Goal: Task Accomplishment & Management: Manage account settings

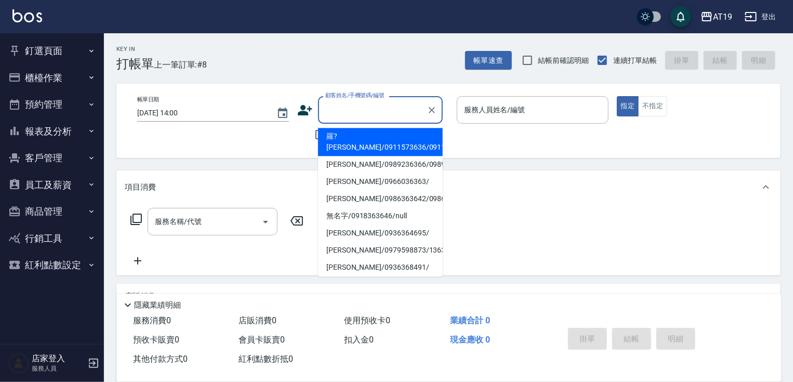
drag, startPoint x: 349, startPoint y: 105, endPoint x: 364, endPoint y: 64, distance: 43.7
click at [349, 104] on input "顧客姓名/手機號碼/編號" at bounding box center [373, 110] width 100 height 18
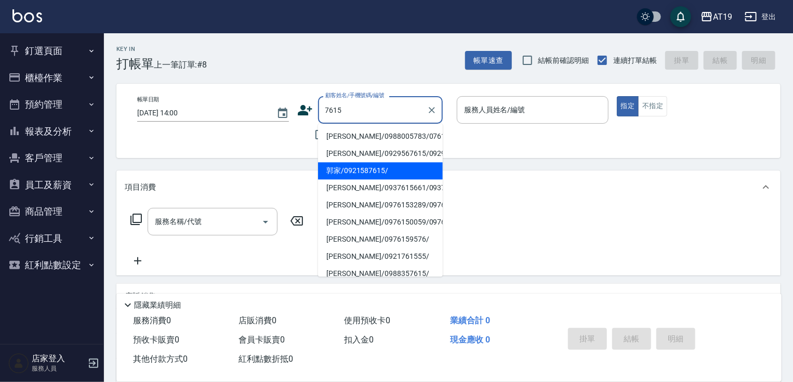
type input "郭家/0921587615/"
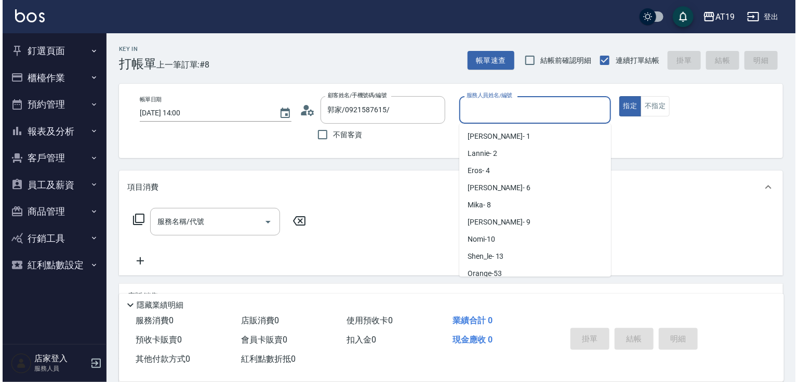
scroll to position [23, 0]
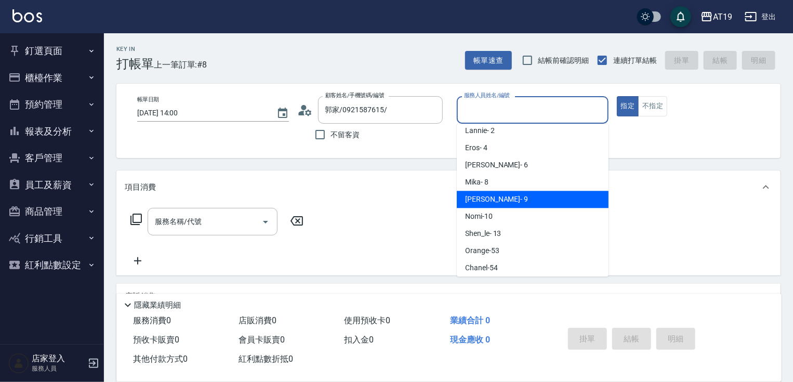
type input "[PERSON_NAME]- 9"
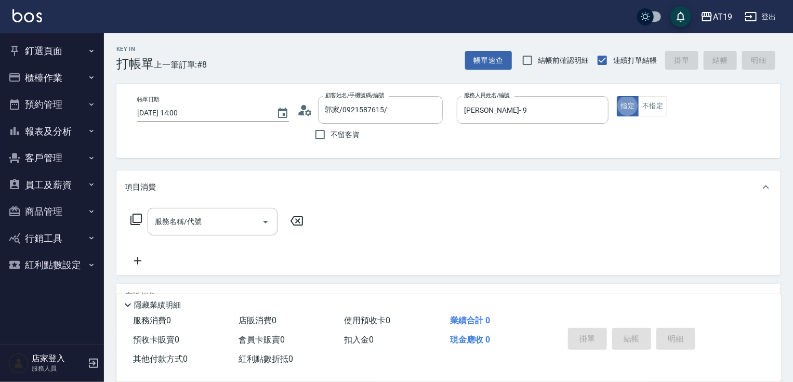
type button "true"
click at [307, 114] on icon at bounding box center [308, 112] width 6 height 6
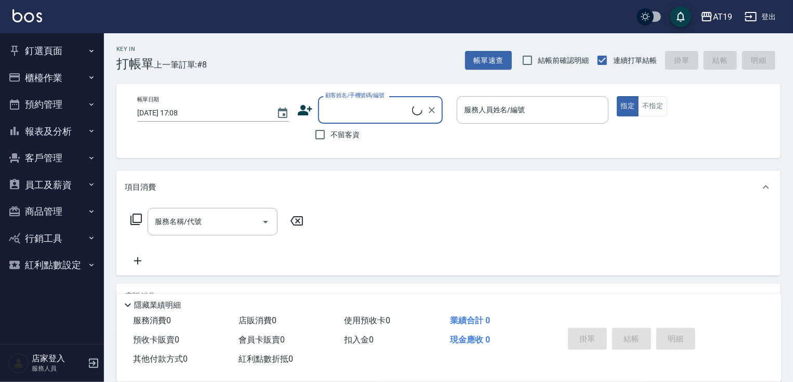
click at [341, 106] on input "顧客姓名/手機號碼/編號" at bounding box center [367, 110] width 89 height 18
type input "郭家/0921587615/"
click at [304, 112] on icon at bounding box center [305, 110] width 16 height 16
click at [334, 108] on input "顧客姓名/手機號碼/編號" at bounding box center [367, 110] width 89 height 18
click at [364, 114] on input "顧客姓名/手機號碼/編號" at bounding box center [373, 110] width 100 height 18
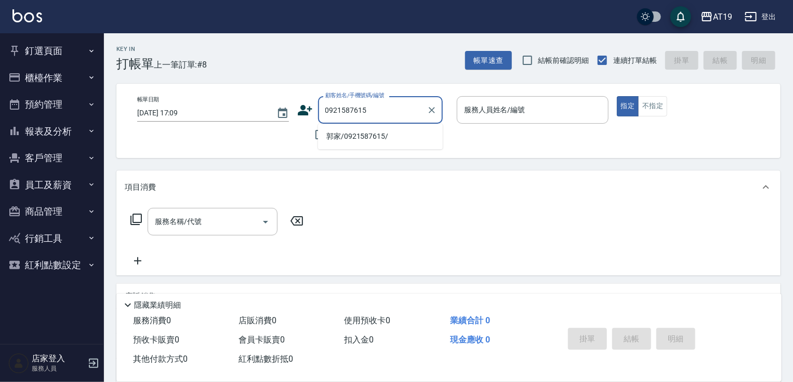
type input "0921587615"
click at [307, 105] on icon at bounding box center [305, 110] width 16 height 16
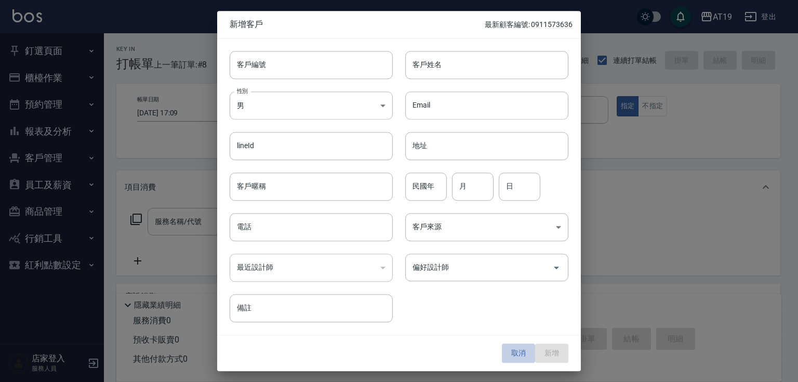
click at [519, 350] on button "取消" at bounding box center [518, 353] width 33 height 19
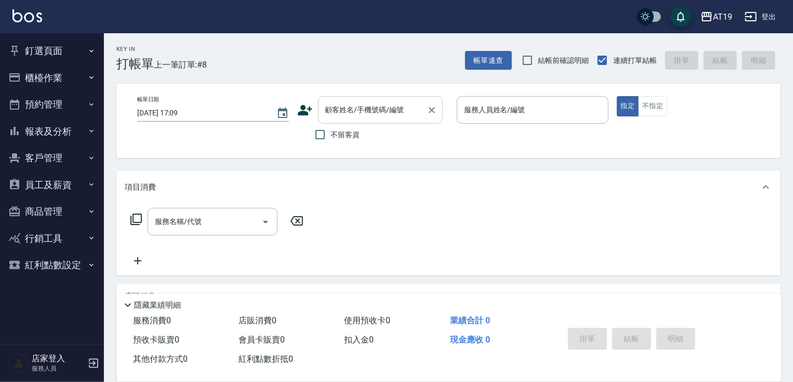
click at [336, 111] on input "顧客姓名/手機號碼/編號" at bounding box center [373, 110] width 100 height 18
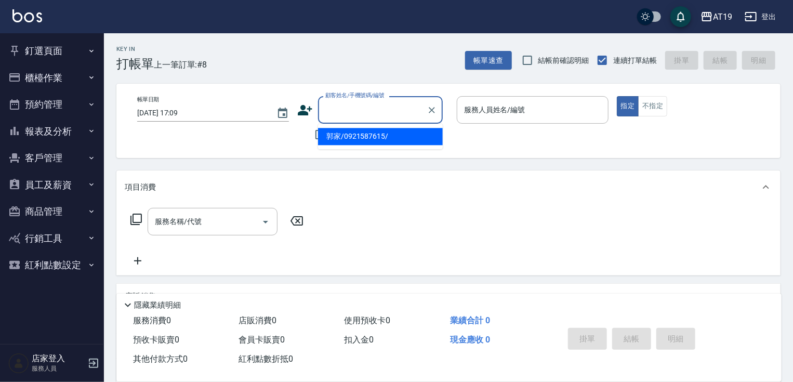
click at [362, 139] on li "郭家/0921587615/" at bounding box center [380, 136] width 125 height 17
type input "郭家/0921587615/"
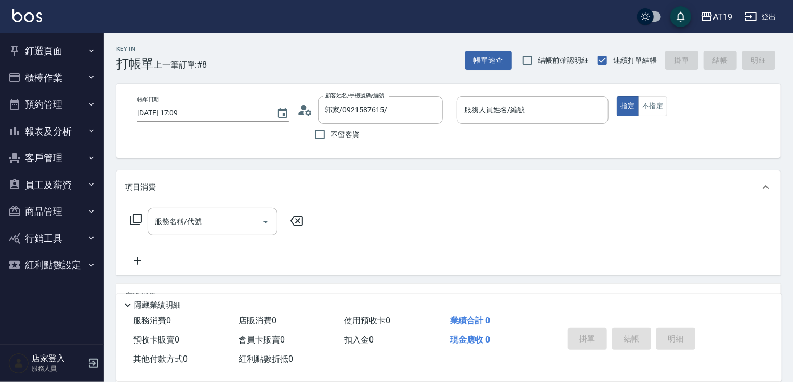
click at [301, 110] on icon at bounding box center [305, 110] width 16 height 16
click at [52, 158] on button "客戶管理" at bounding box center [52, 157] width 96 height 27
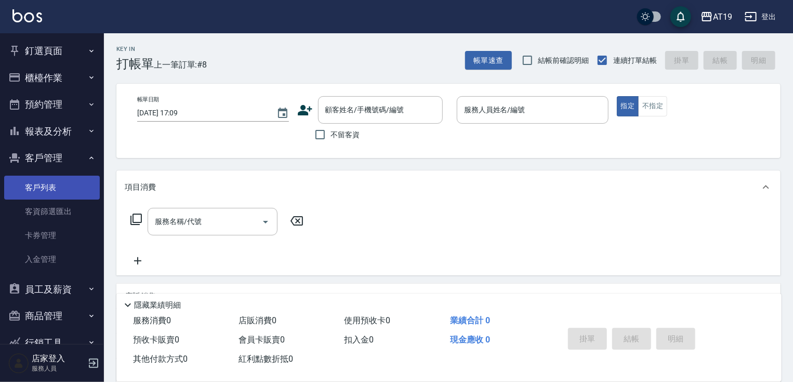
click at [49, 183] on link "客戶列表" at bounding box center [52, 188] width 96 height 24
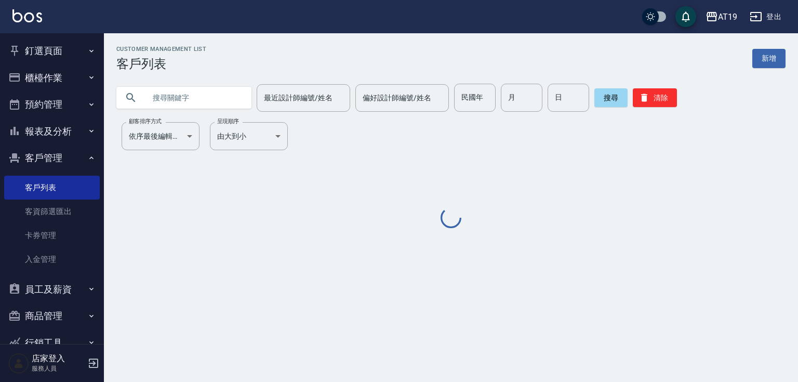
click at [205, 102] on input "text" at bounding box center [194, 98] width 98 height 28
paste input "0921587615"
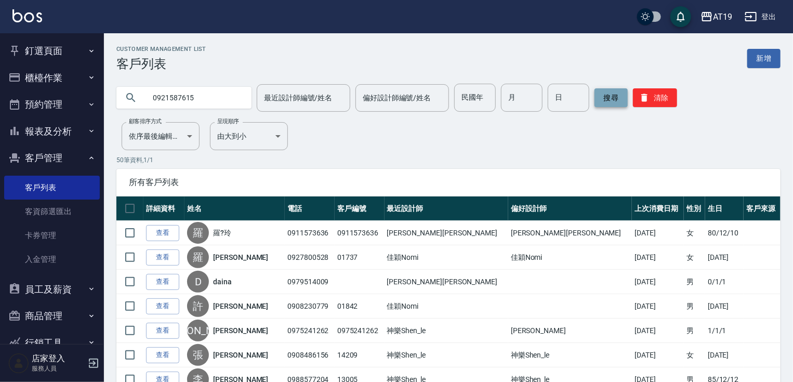
type input "0921587615"
click at [608, 98] on button "搜尋" at bounding box center [610, 97] width 33 height 19
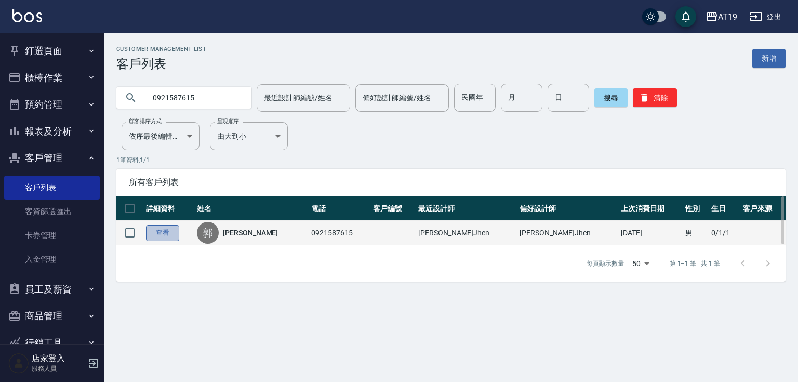
click at [165, 230] on link "查看" at bounding box center [162, 233] width 33 height 16
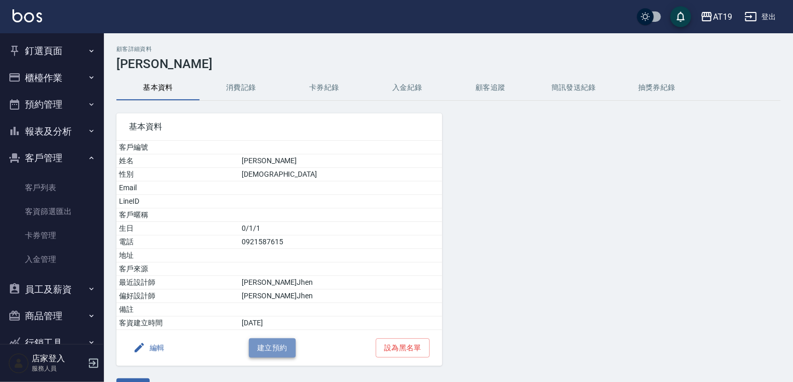
click at [249, 343] on button "建立預約" at bounding box center [272, 347] width 47 height 19
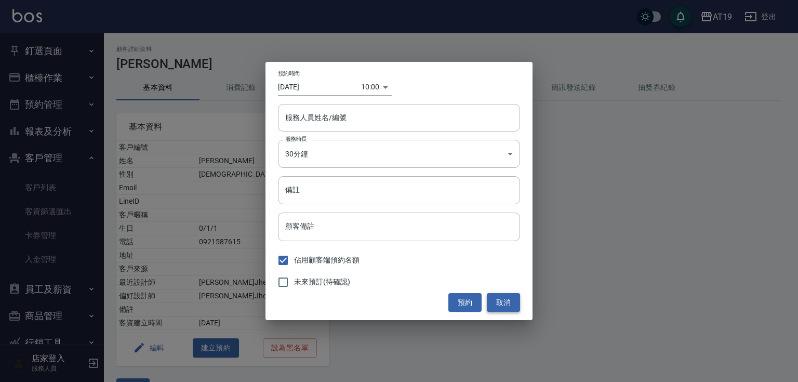
click at [505, 301] on button "取消" at bounding box center [503, 302] width 33 height 19
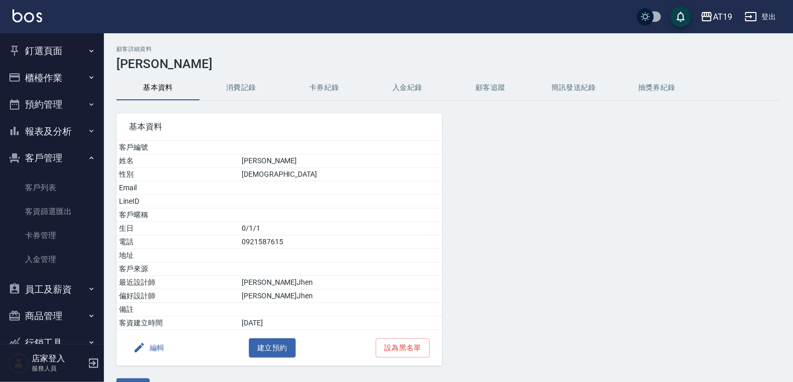
click at [157, 348] on button "編輯" at bounding box center [149, 347] width 40 height 19
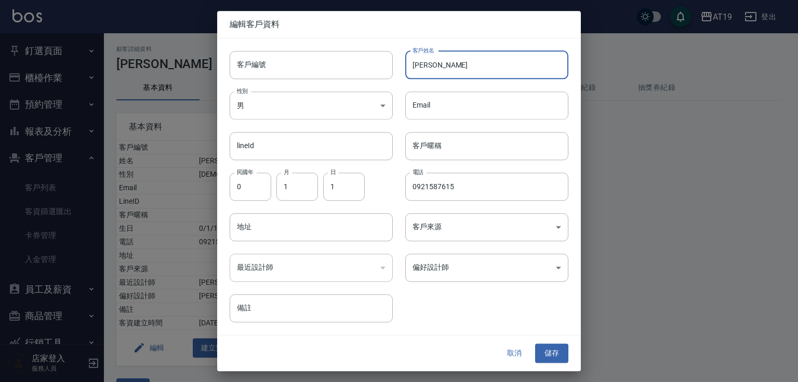
click at [438, 65] on input "郭家" at bounding box center [486, 65] width 163 height 28
type input "郭家欣"
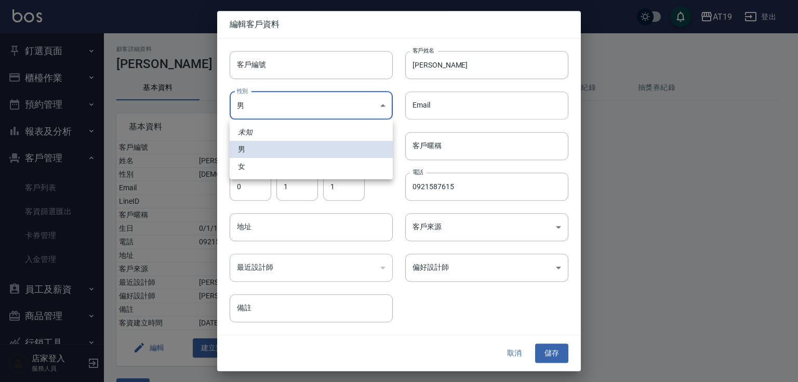
click at [324, 98] on body "AT19 登出 釘選頁面 打帳單 帳單列表 排班表 現場電腦打卡 店家日報表 互助日報表 設計師日報表 櫃檯作業 打帳單 帳單列表 現金收支登錄 高階收支登錄…" at bounding box center [399, 204] width 798 height 409
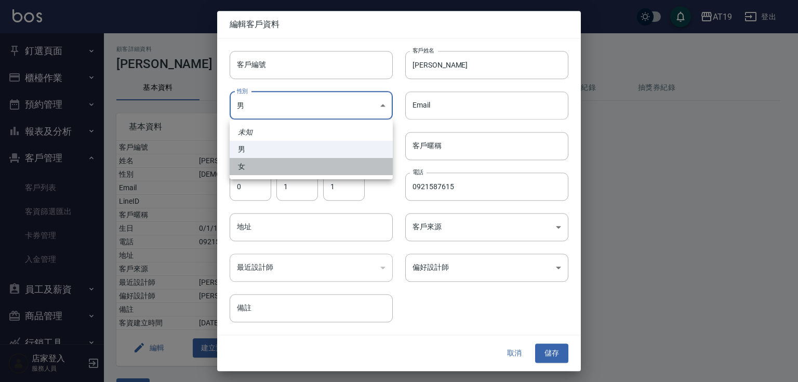
drag, startPoint x: 306, startPoint y: 166, endPoint x: 353, endPoint y: 113, distance: 71.0
click at [312, 164] on li "女" at bounding box center [311, 166] width 163 height 17
type input "FEMALE"
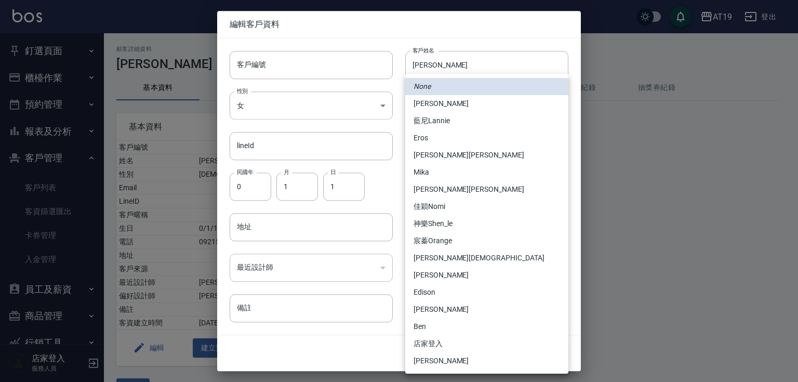
click at [465, 266] on body "AT19 登出 釘選頁面 打帳單 帳單列表 排班表 現場電腦打卡 店家日報表 互助日報表 設計師日報表 櫃檯作業 打帳單 帳單列表 現金收支登錄 高階收支登錄…" at bounding box center [399, 204] width 798 height 409
click at [422, 2] on div at bounding box center [399, 191] width 798 height 382
click at [425, 271] on body "AT19 登出 釘選頁面 打帳單 帳單列表 排班表 現場電腦打卡 店家日報表 互助日報表 設計師日報表 櫃檯作業 打帳單 帳單列表 現金收支登錄 高階收支登錄…" at bounding box center [399, 204] width 798 height 409
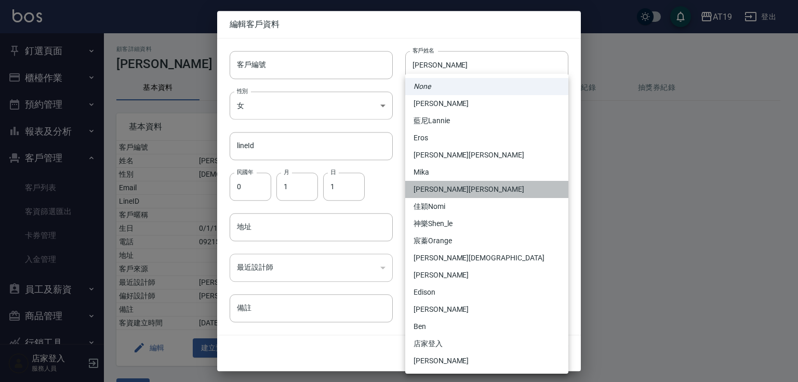
click at [447, 192] on li "潔西Jessie" at bounding box center [486, 189] width 163 height 17
type input "78e22f29-e378-4f07-8806-9329f17056bf"
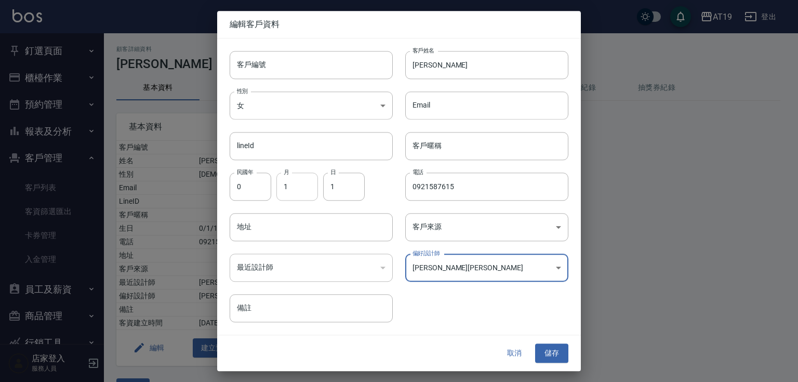
click at [290, 185] on input "1" at bounding box center [297, 186] width 42 height 28
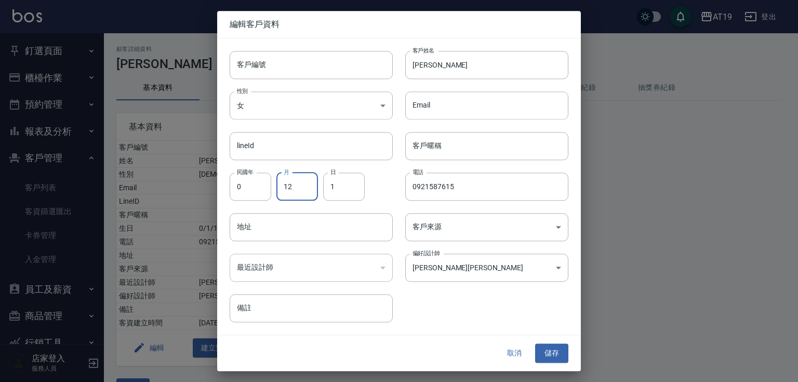
type input "12"
type input "24"
click at [556, 351] on button "儲存" at bounding box center [551, 353] width 33 height 19
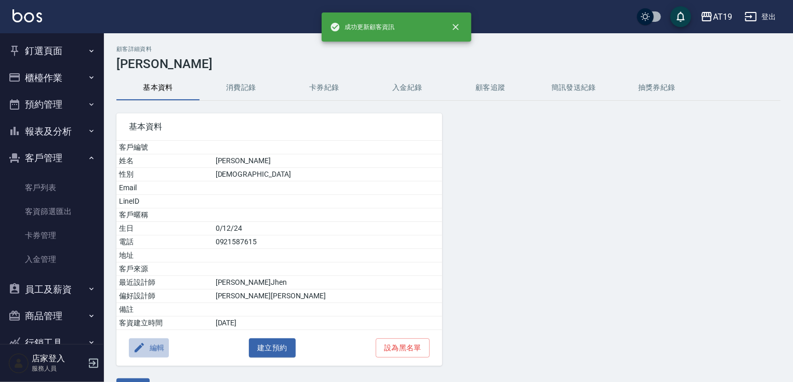
click at [157, 347] on button "編輯" at bounding box center [149, 347] width 40 height 19
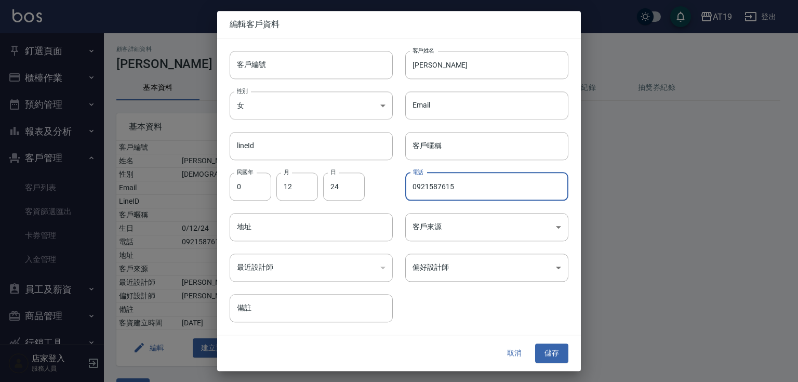
drag, startPoint x: 471, startPoint y: 191, endPoint x: 375, endPoint y: 181, distance: 96.1
click at [375, 181] on div "客戶編號 客戶編號 客戶姓名 郭家欣 客戶姓名 性別 女 FEMALE 性別 Email Email lineId lineId 客戶暱稱 客戶暱稱 民國年 …" at bounding box center [392, 180] width 351 height 284
click at [315, 62] on input "客戶編號" at bounding box center [311, 65] width 163 height 28
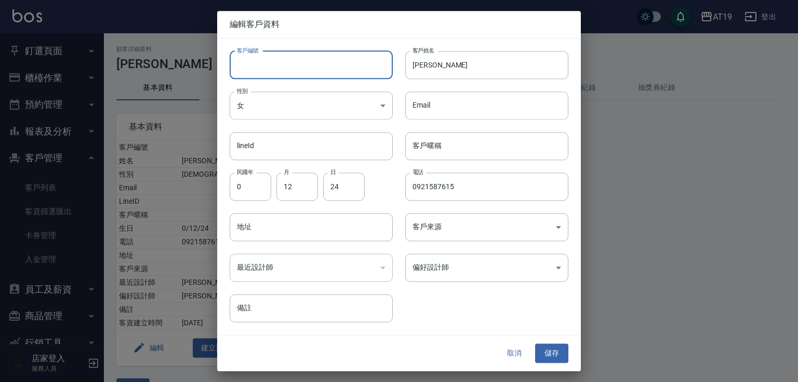
paste input "0921587615"
type input "0921587615"
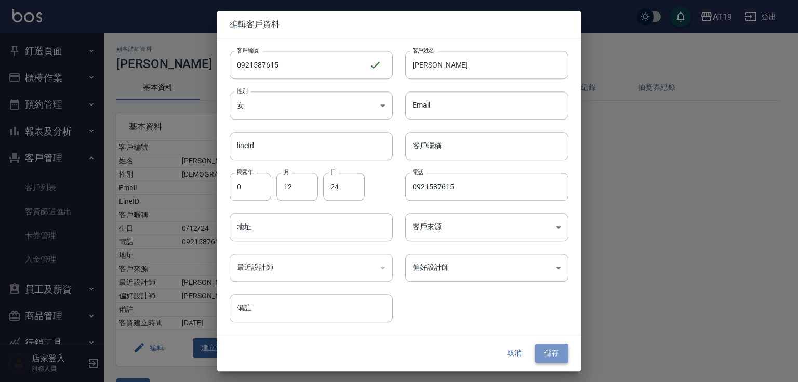
click at [551, 353] on button "儲存" at bounding box center [551, 353] width 33 height 19
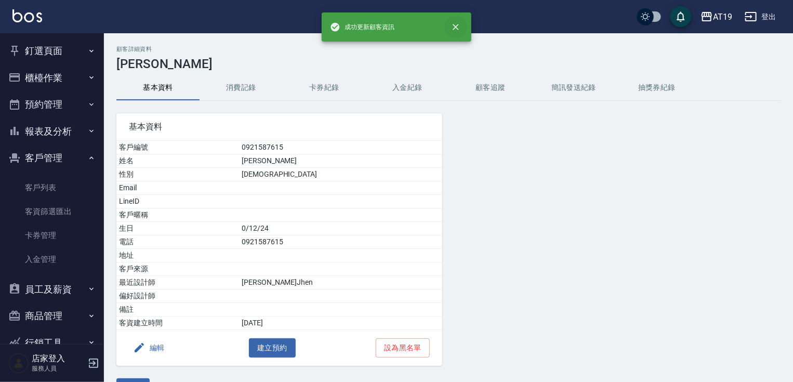
click at [455, 27] on icon "close" at bounding box center [455, 27] width 6 height 6
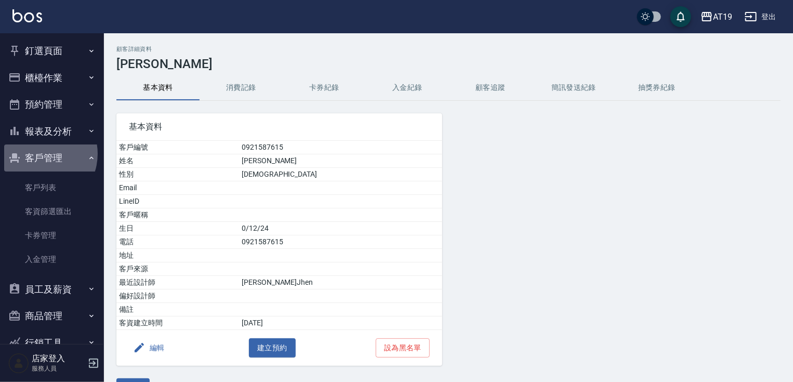
drag, startPoint x: 38, startPoint y: 154, endPoint x: 61, endPoint y: 89, distance: 68.3
click at [39, 152] on button "客戶管理" at bounding box center [52, 157] width 96 height 27
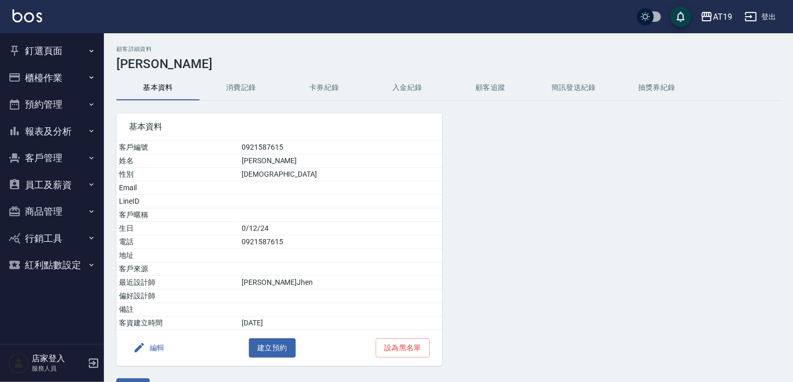
drag, startPoint x: 64, startPoint y: 53, endPoint x: 64, endPoint y: 62, distance: 9.3
click at [64, 54] on button "釘選頁面" at bounding box center [52, 50] width 96 height 27
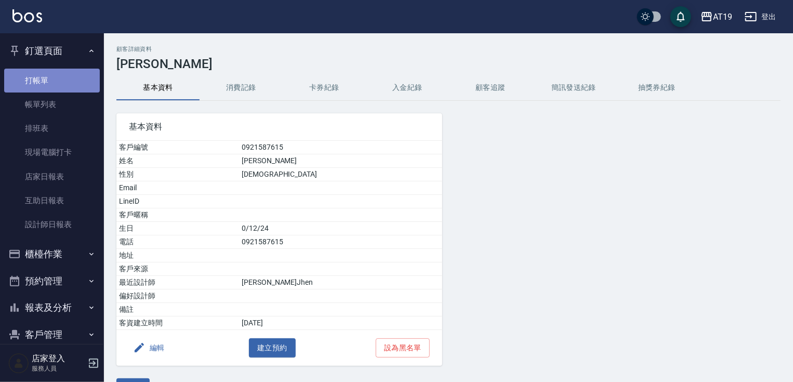
click at [64, 71] on link "打帳單" at bounding box center [52, 81] width 96 height 24
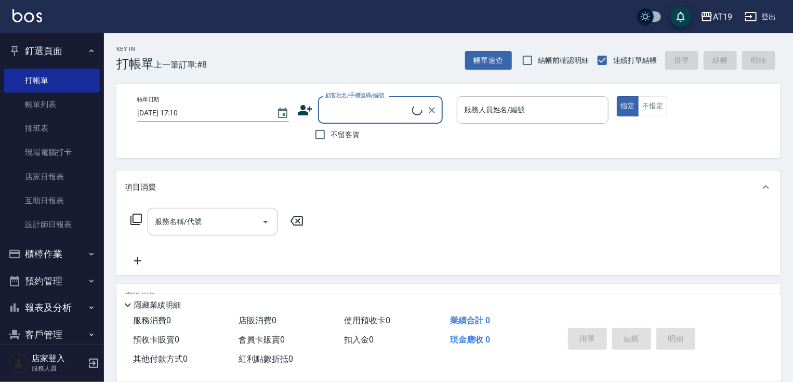
click at [385, 99] on div "顧客姓名/手機號碼/編號" at bounding box center [380, 110] width 125 height 28
type input "郭家欣/0921587615/0921587615"
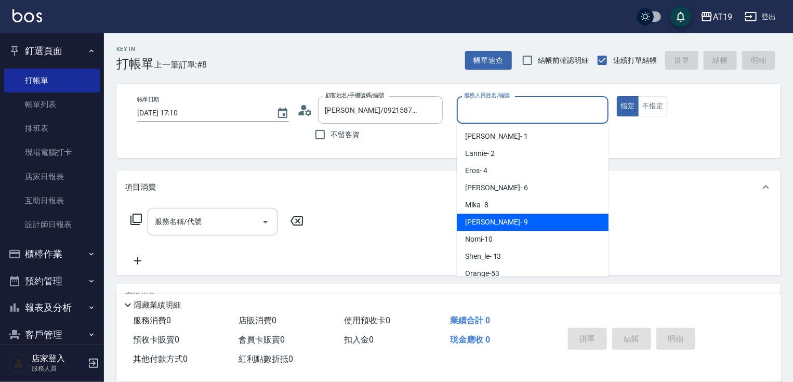
type input "Jessie- 9"
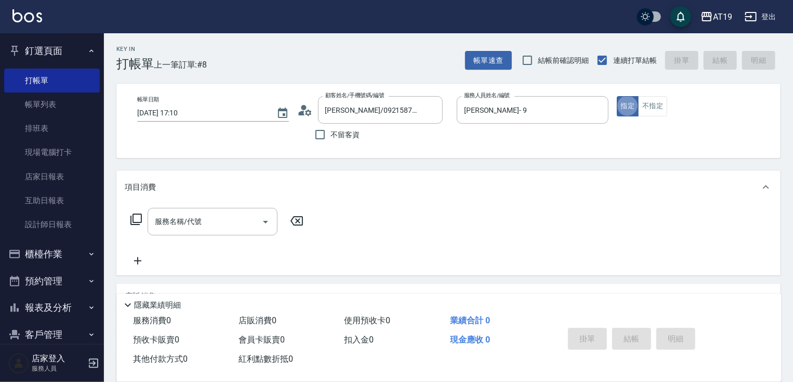
type button "true"
type input "501"
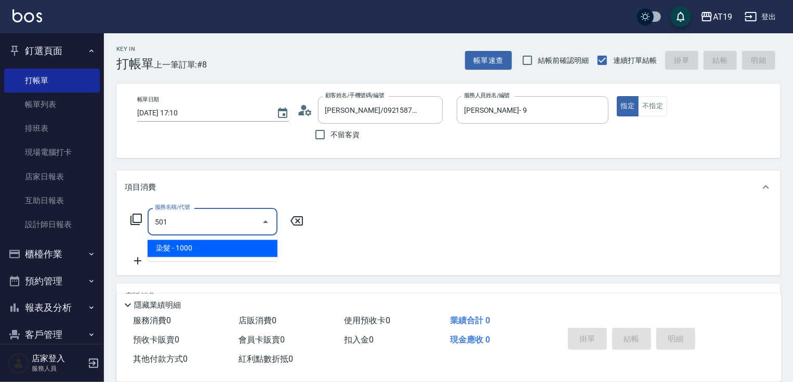
type input "100"
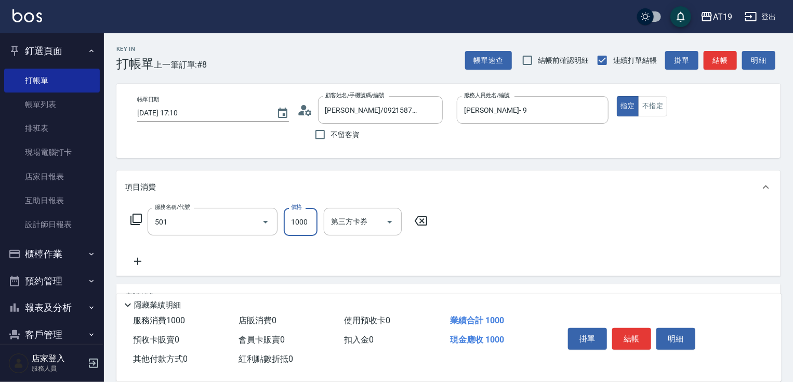
type input "染髮(501)"
type input "0"
type input "160"
type input "1600"
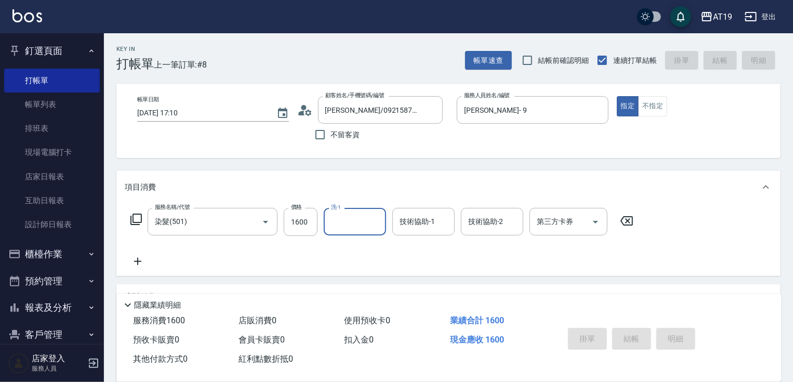
type input "2025/09/16 17:14"
type input "0"
